Goal: Obtain resource: Obtain resource

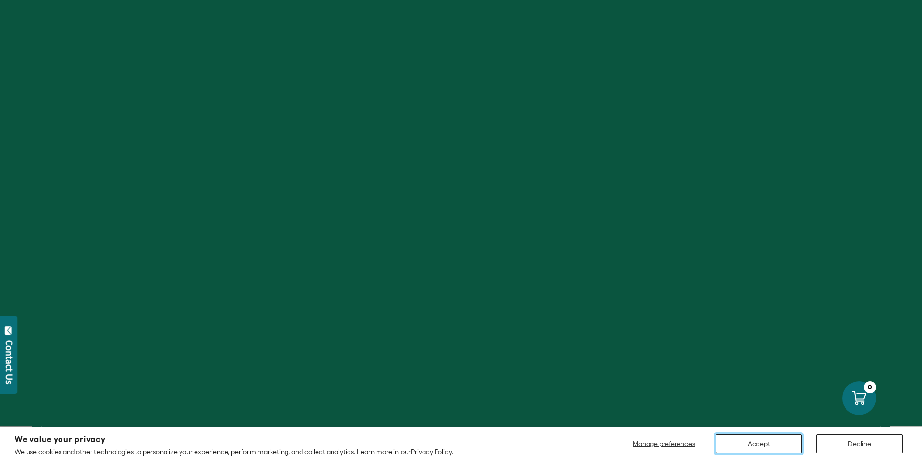
click at [774, 444] on button "Accept" at bounding box center [759, 444] width 86 height 19
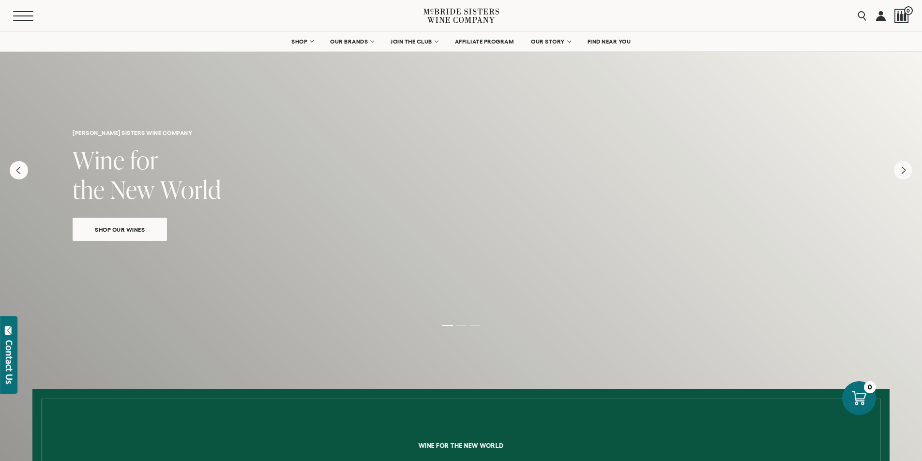
click at [30, 16] on span "Mobile Menu Trigger" at bounding box center [23, 15] width 20 height 1
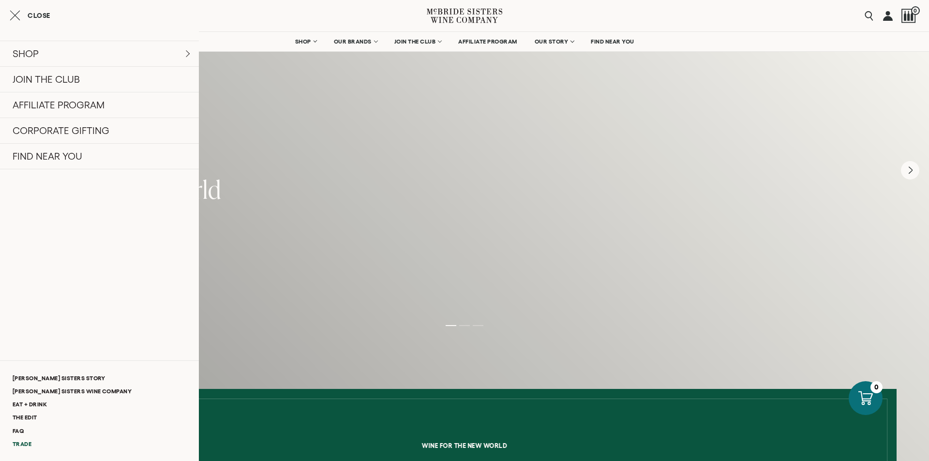
click at [22, 444] on link "Trade" at bounding box center [99, 444] width 199 height 13
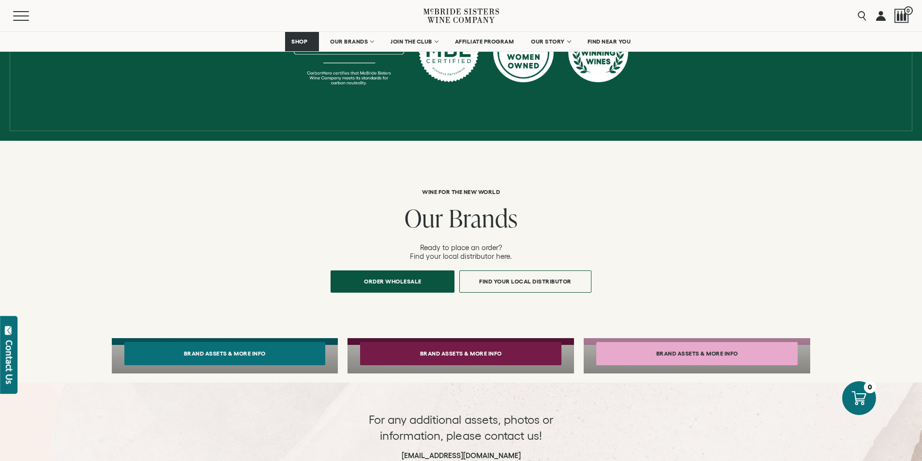
scroll to position [675, 0]
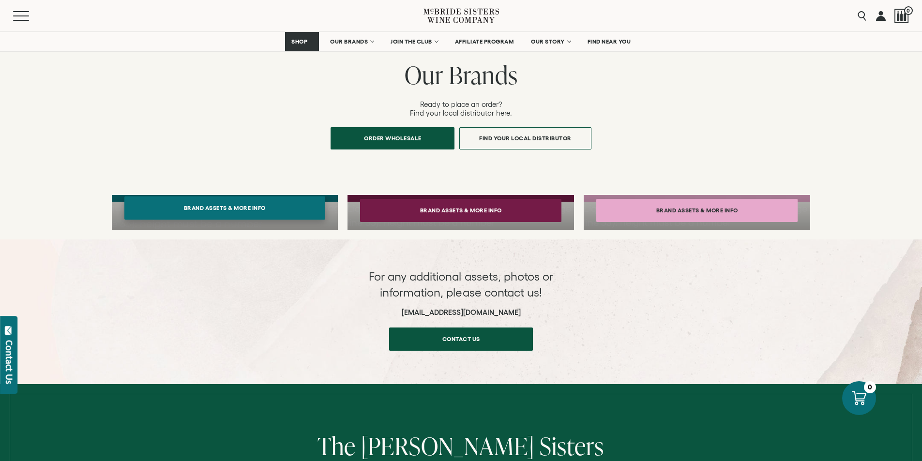
click at [233, 196] on button "Brand Assets & More Info" at bounding box center [224, 207] width 201 height 23
